Goal: Task Accomplishment & Management: Use online tool/utility

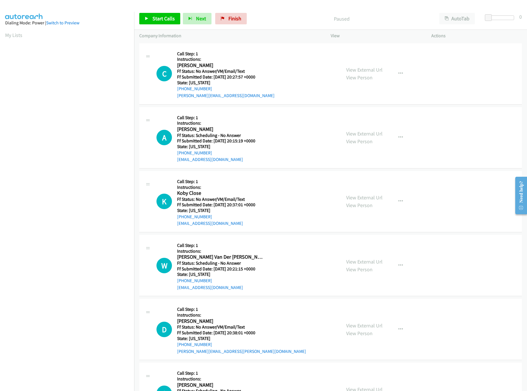
click at [164, 27] on div "Start Calls Pause Next Finish Paused AutoTab AutoTab 0" at bounding box center [330, 19] width 393 height 22
click at [164, 21] on span "Start Calls" at bounding box center [163, 18] width 22 height 7
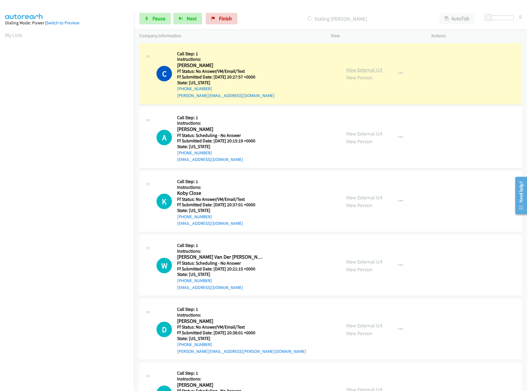
click at [361, 68] on link "View External Url" at bounding box center [364, 69] width 36 height 7
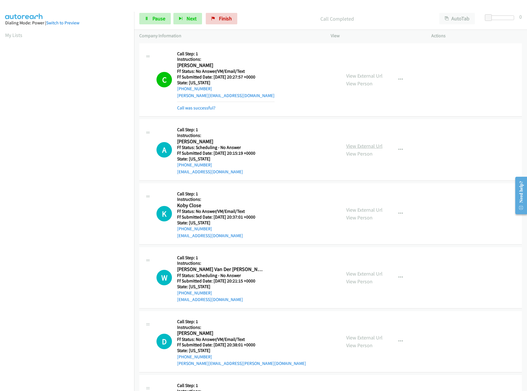
click at [352, 143] on link "View External Url" at bounding box center [364, 146] width 36 height 7
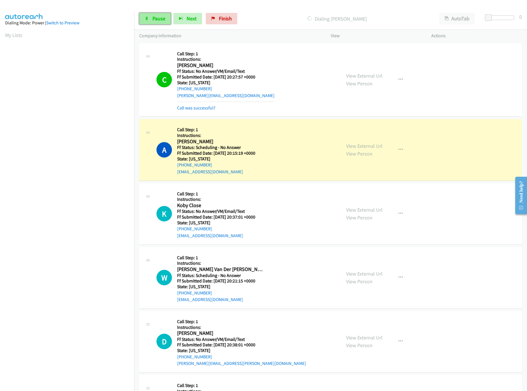
click at [156, 17] on span "Pause" at bounding box center [158, 18] width 13 height 7
